Goal: Information Seeking & Learning: Understand process/instructions

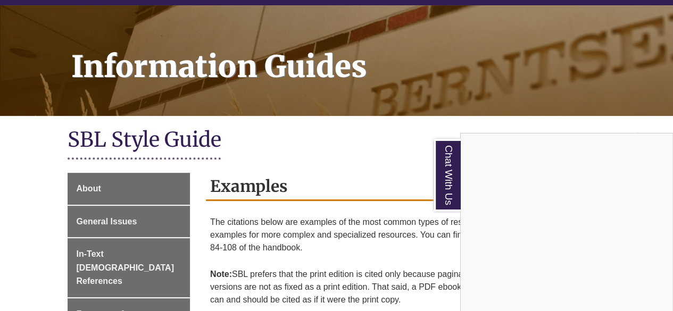
scroll to position [127, 0]
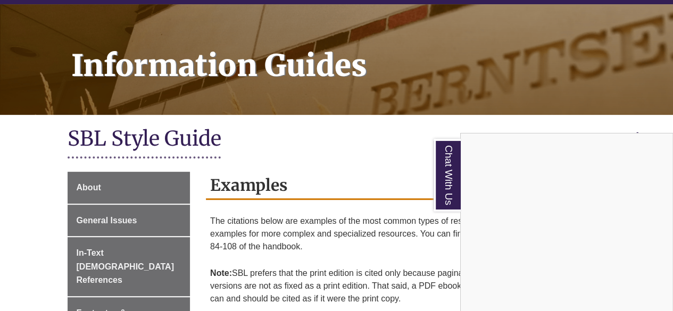
click at [266, 143] on div "Chat With Us" at bounding box center [336, 155] width 673 height 311
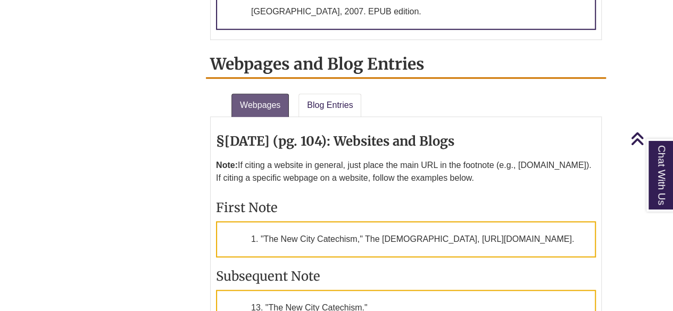
scroll to position [2496, 0]
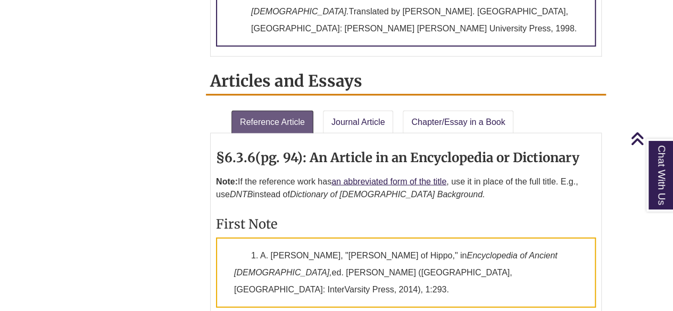
scroll to position [1166, 0]
click at [375, 111] on link "Journal Article" at bounding box center [358, 122] width 71 height 23
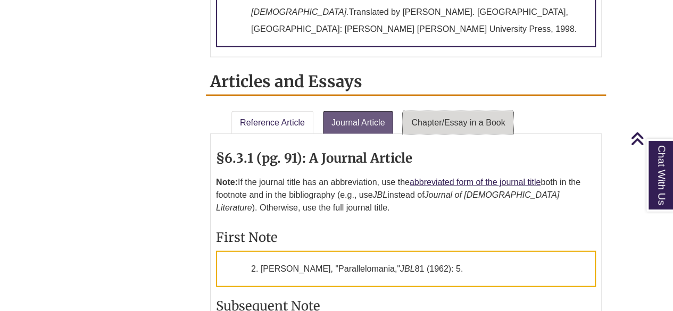
click at [473, 111] on link "Chapter/Essay in a Book" at bounding box center [458, 122] width 111 height 23
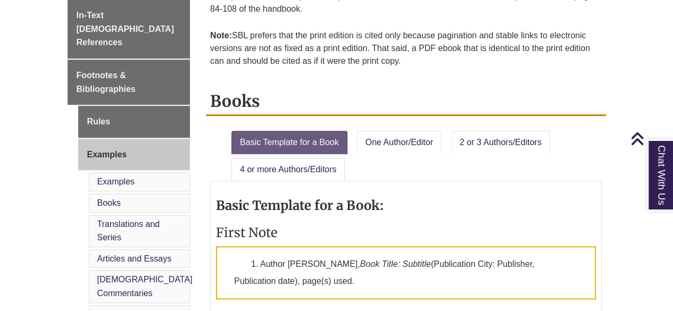
scroll to position [373, 0]
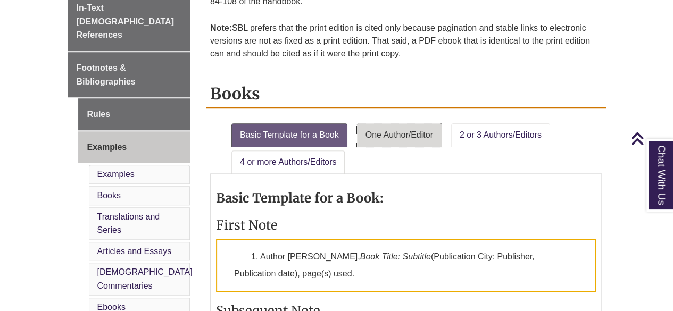
click at [392, 134] on link "One Author/Editor" at bounding box center [399, 135] width 85 height 23
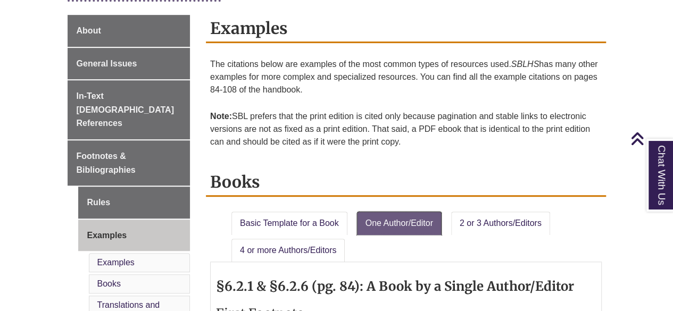
scroll to position [284, 0]
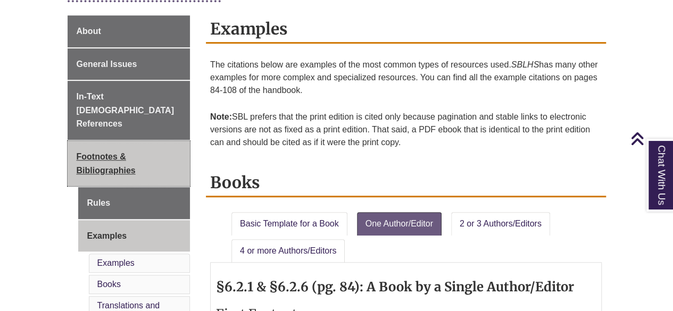
click at [103, 148] on link "Footnotes & Bibliographies" at bounding box center [129, 163] width 123 height 45
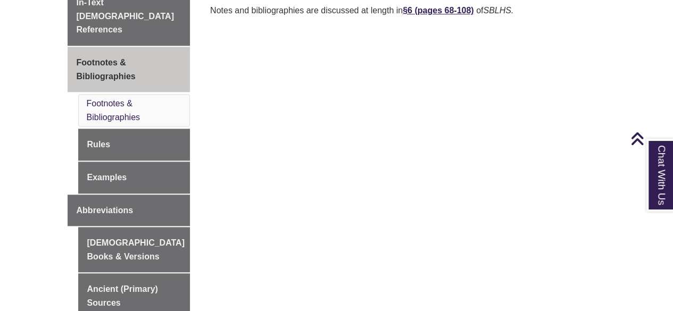
scroll to position [379, 0]
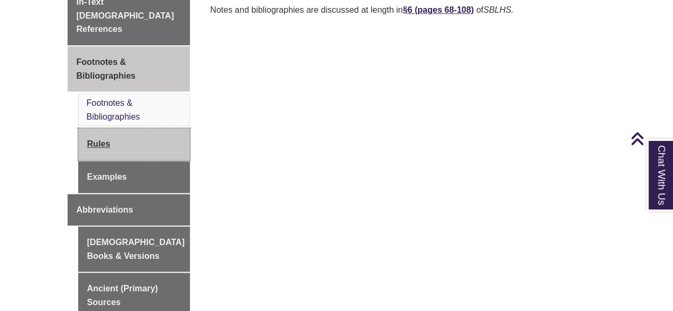
click at [88, 138] on link "Rules" at bounding box center [134, 144] width 112 height 32
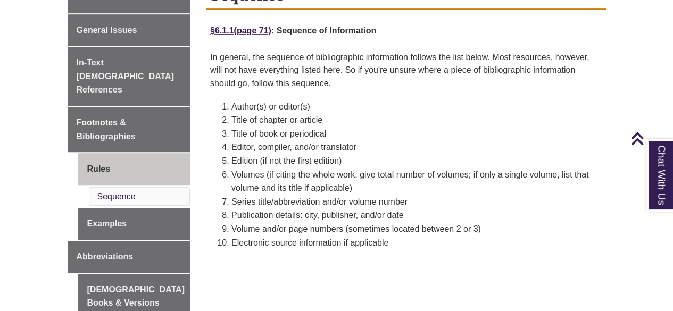
scroll to position [318, 0]
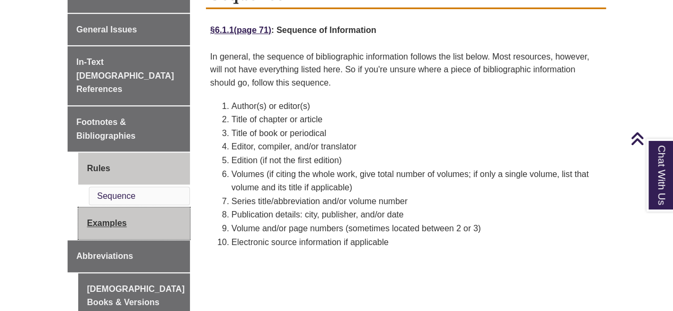
click at [138, 208] on link "Examples" at bounding box center [134, 224] width 112 height 32
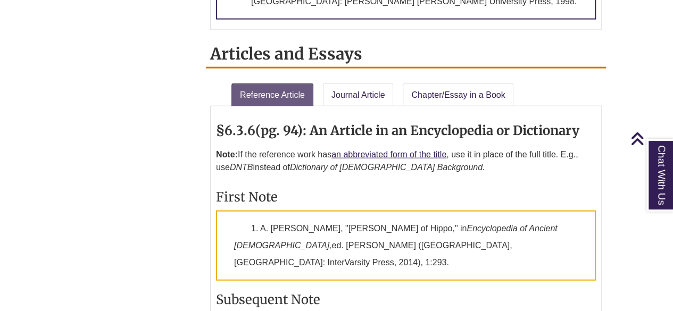
scroll to position [1183, 0]
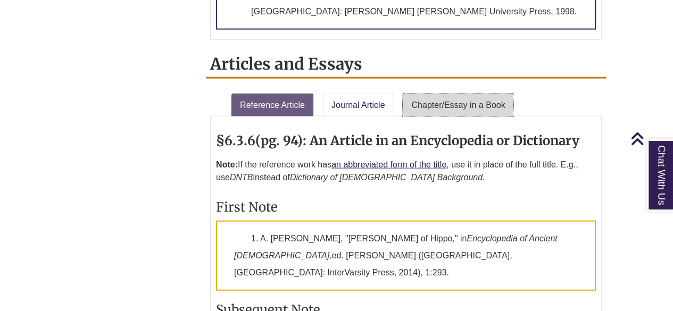
click at [416, 94] on link "Chapter/Essay in a Book" at bounding box center [458, 105] width 111 height 23
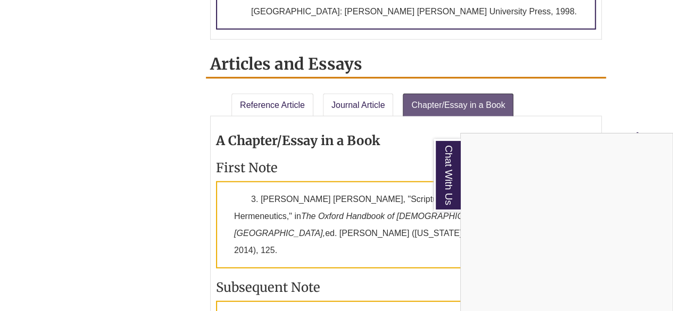
click at [558, 110] on div "Chat With Us" at bounding box center [336, 155] width 673 height 311
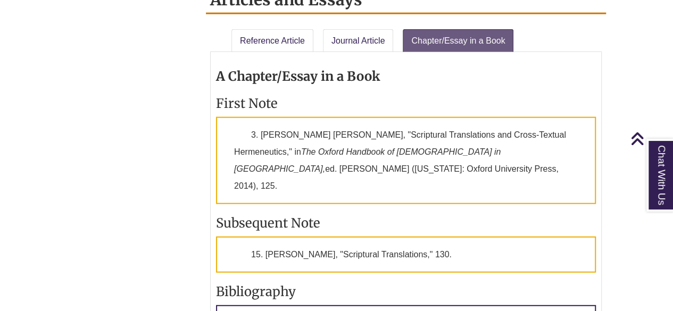
scroll to position [1247, 0]
click at [663, 163] on link "Chat With Us" at bounding box center [660, 175] width 27 height 73
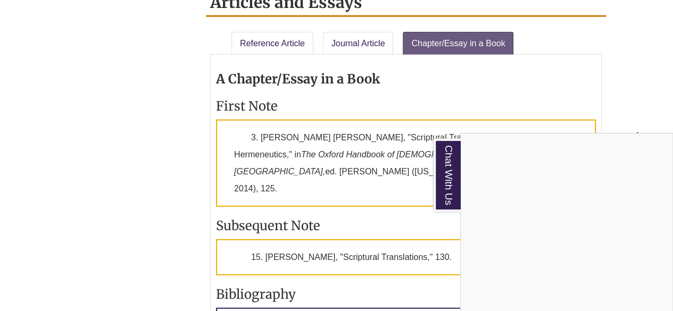
scroll to position [1246, 0]
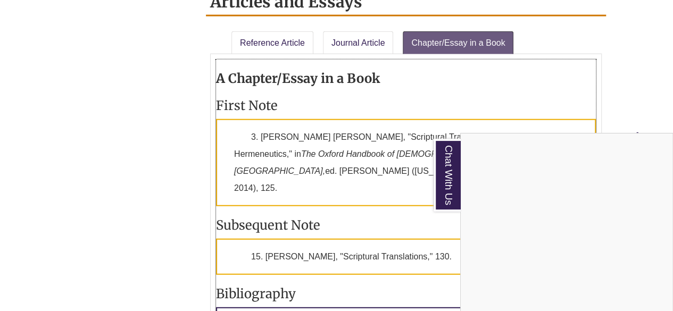
click at [320, 286] on h3 "Bibliography" at bounding box center [406, 294] width 380 height 17
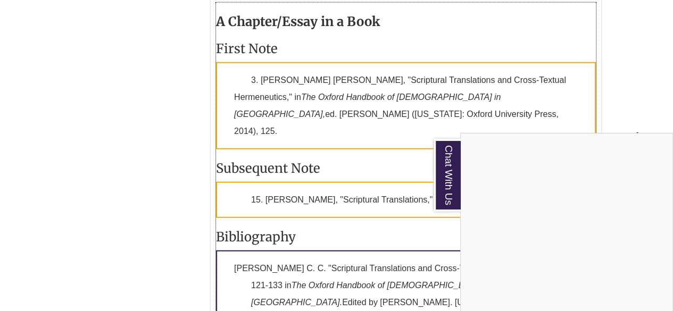
click at [520, 79] on div "A Chapter/Essay in a Book First Note 3. Archie C. C. Lee, "Scriptural Translati…" at bounding box center [406, 173] width 380 height 340
click at [312, 182] on p "15. [PERSON_NAME], "Scriptural Translations," 130." at bounding box center [406, 200] width 380 height 36
click at [126, 154] on div "About General Issues In-Text [DEMOGRAPHIC_DATA] References Footnotes & Bibliogr…" at bounding box center [337, 297] width 555 height 2603
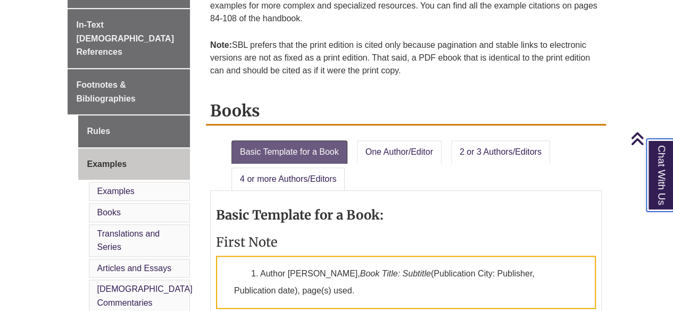
scroll to position [354, 0]
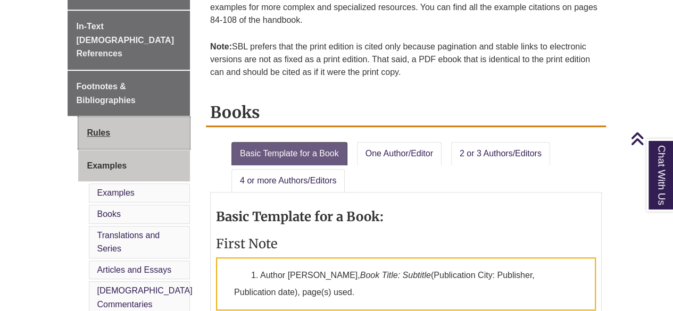
click at [94, 117] on link "Rules" at bounding box center [134, 133] width 112 height 32
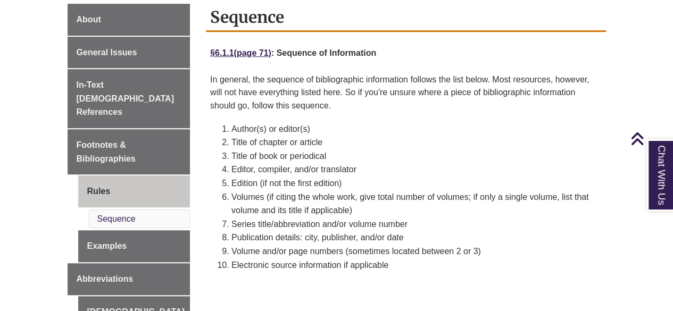
scroll to position [349, 0]
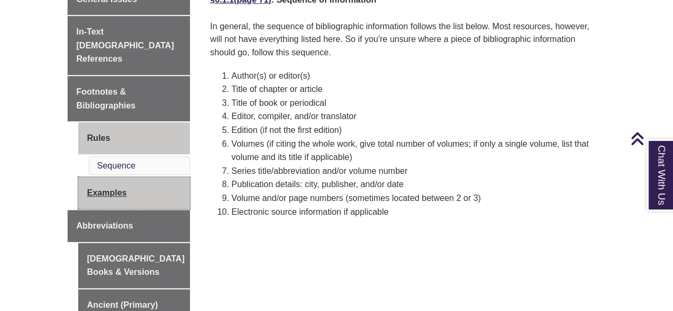
click at [108, 177] on link "Examples" at bounding box center [134, 193] width 112 height 32
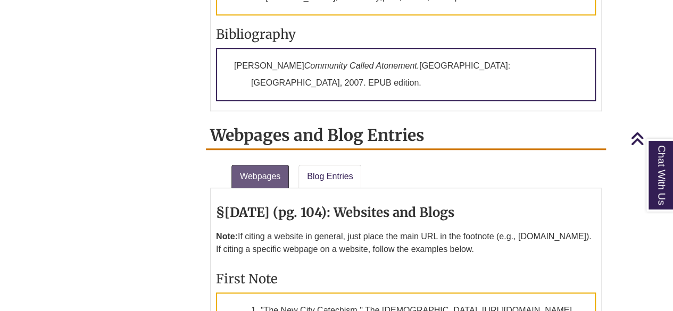
scroll to position [2419, 0]
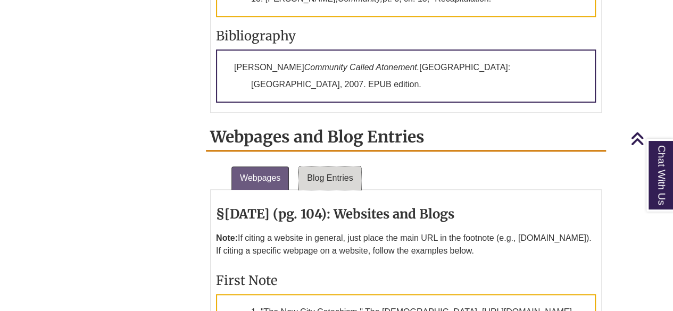
click at [332, 167] on link "Blog Entries" at bounding box center [330, 178] width 63 height 23
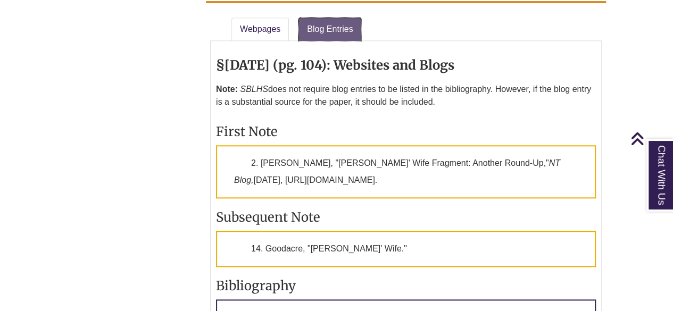
scroll to position [2568, 0]
